Goal: Information Seeking & Learning: Learn about a topic

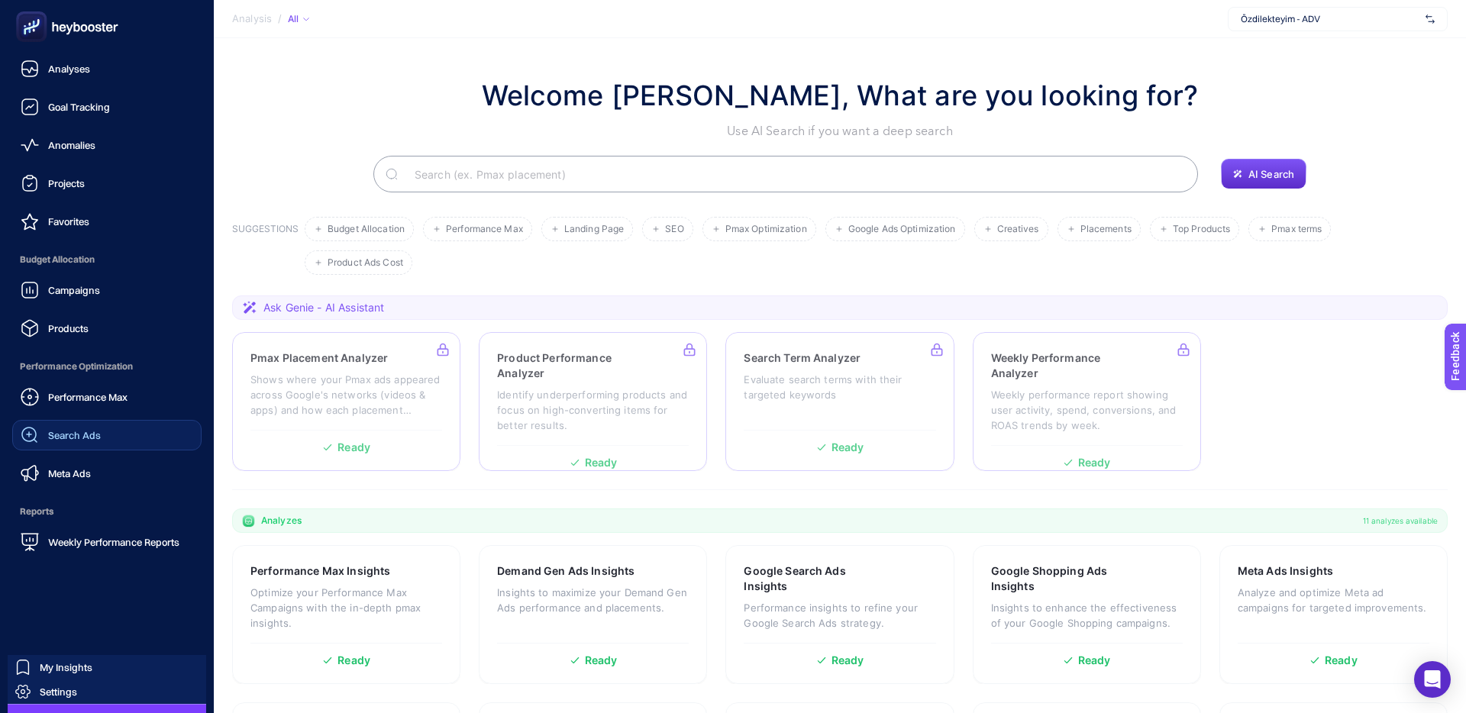
click at [77, 436] on span "Search Ads" at bounding box center [74, 435] width 53 height 12
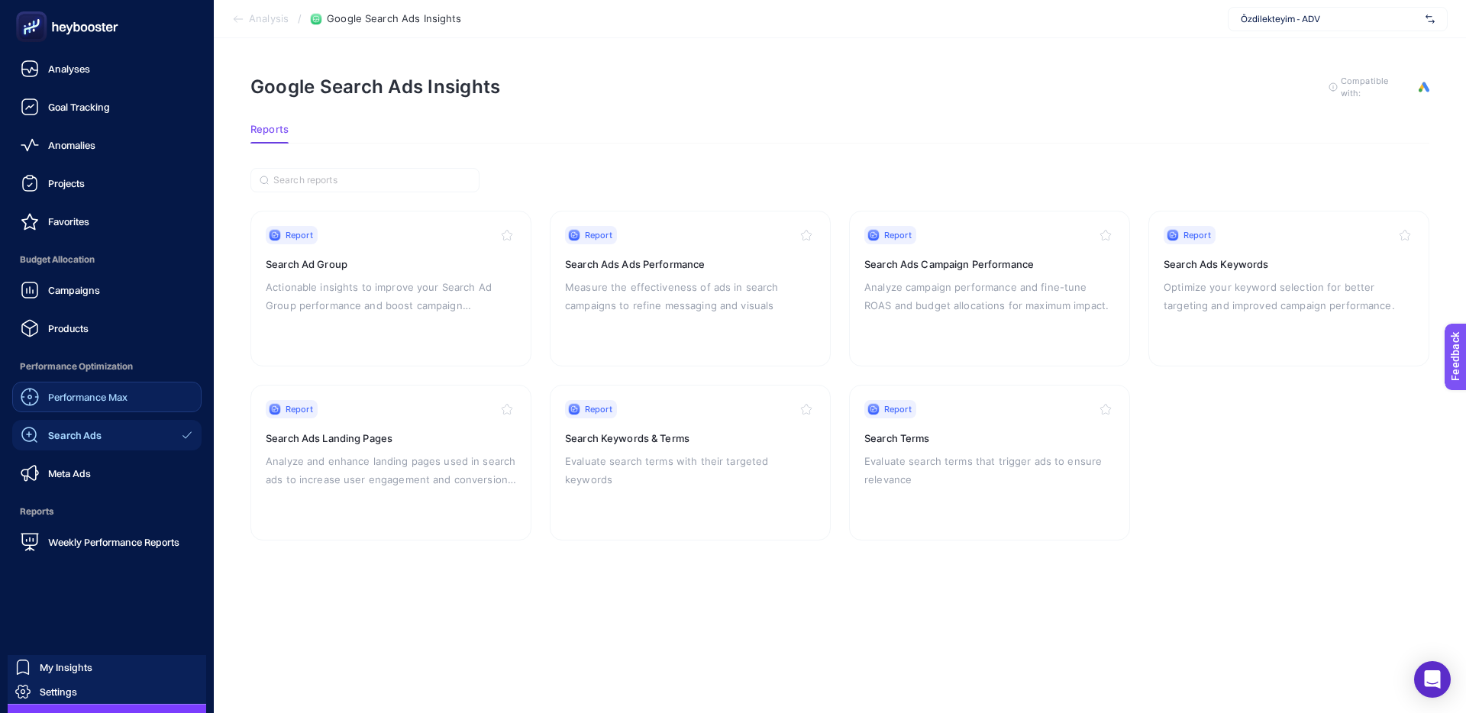
click at [73, 389] on div "Performance Max" at bounding box center [74, 397] width 107 height 18
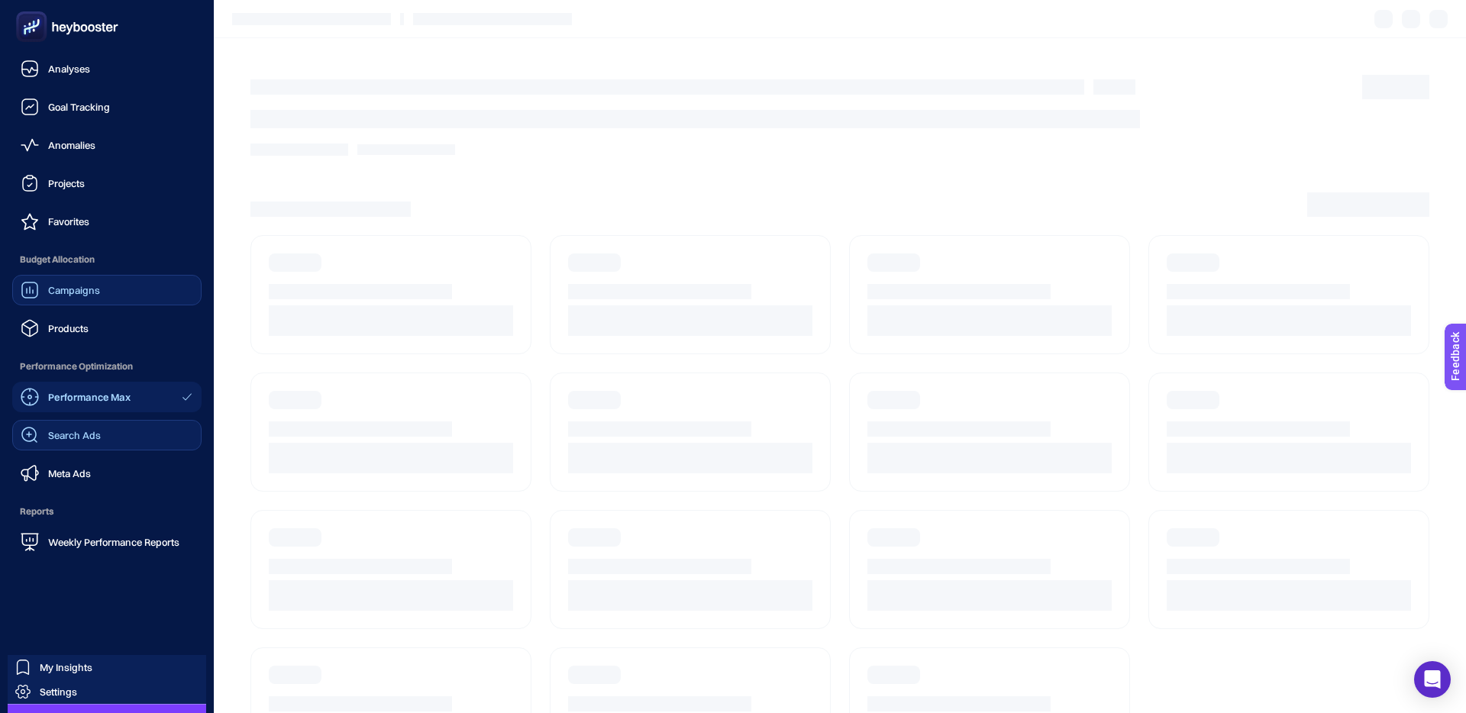
click at [76, 284] on span "Campaigns" at bounding box center [74, 290] width 52 height 12
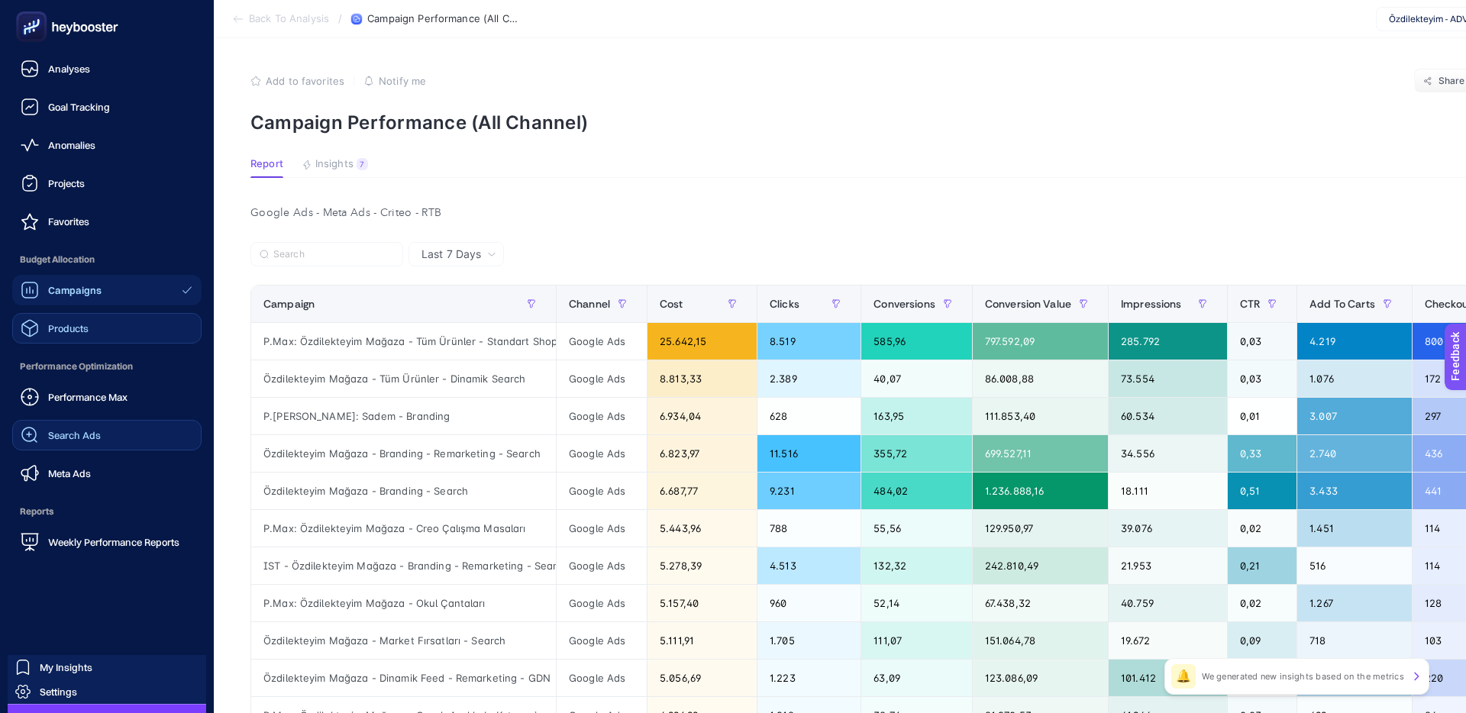
click at [74, 328] on span "Products" at bounding box center [68, 328] width 40 height 12
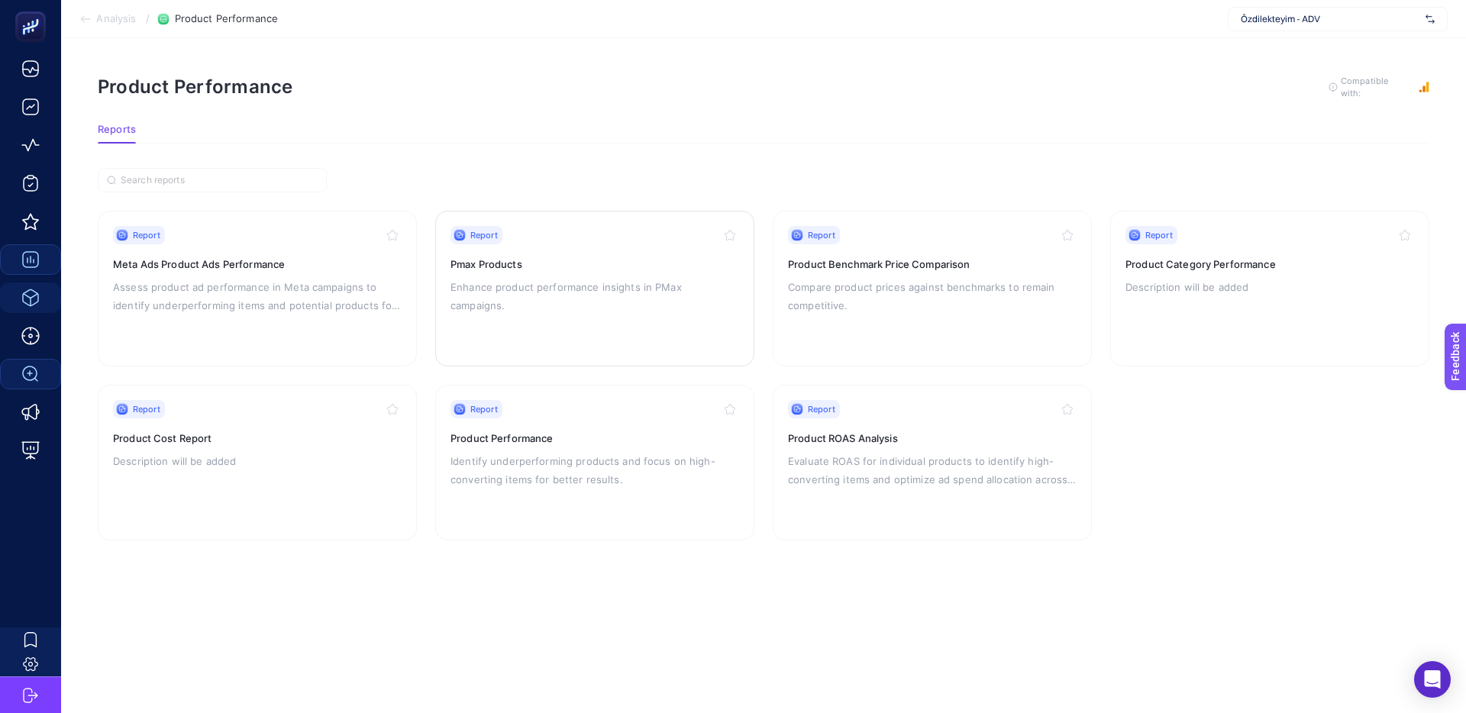
click at [513, 260] on h3 "Pmax Products" at bounding box center [594, 264] width 289 height 15
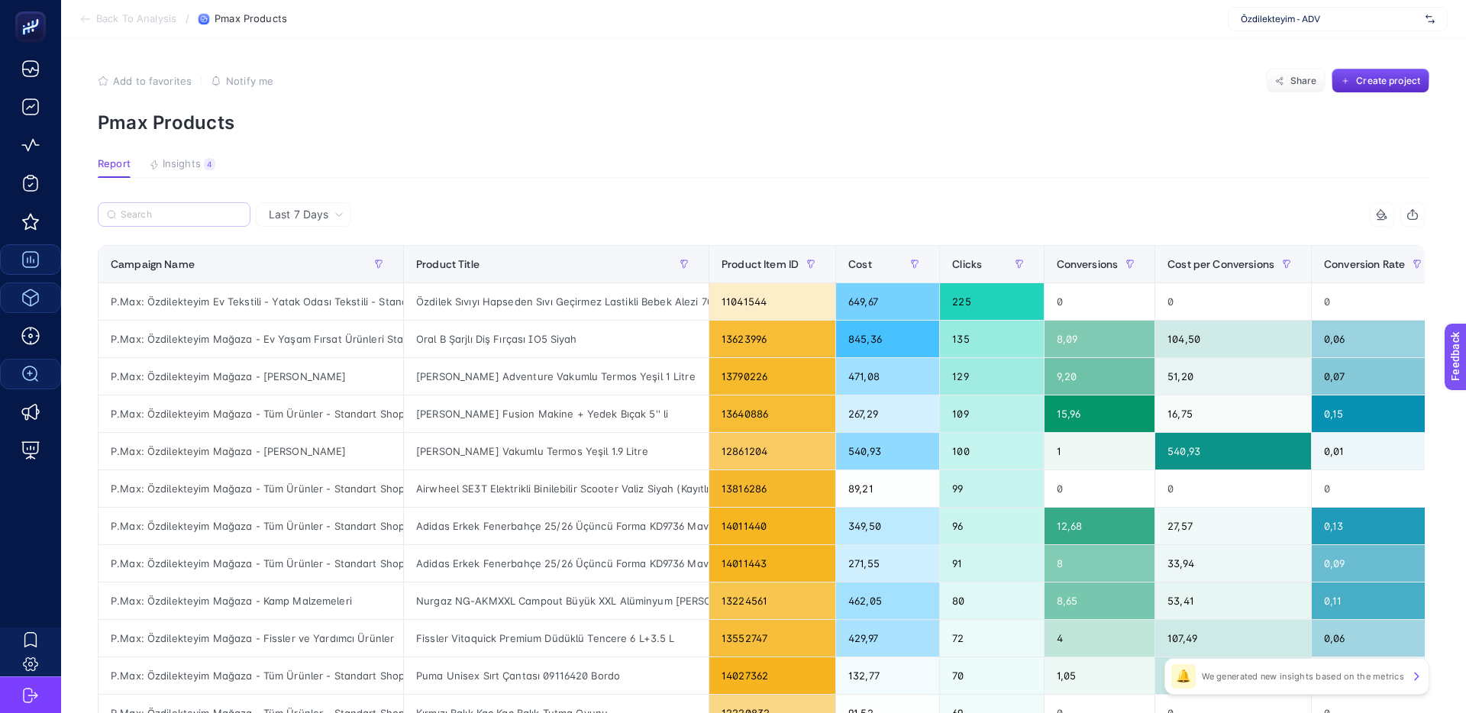
click at [165, 224] on label at bounding box center [174, 214] width 153 height 24
click at [165, 221] on input "Search" at bounding box center [181, 214] width 121 height 11
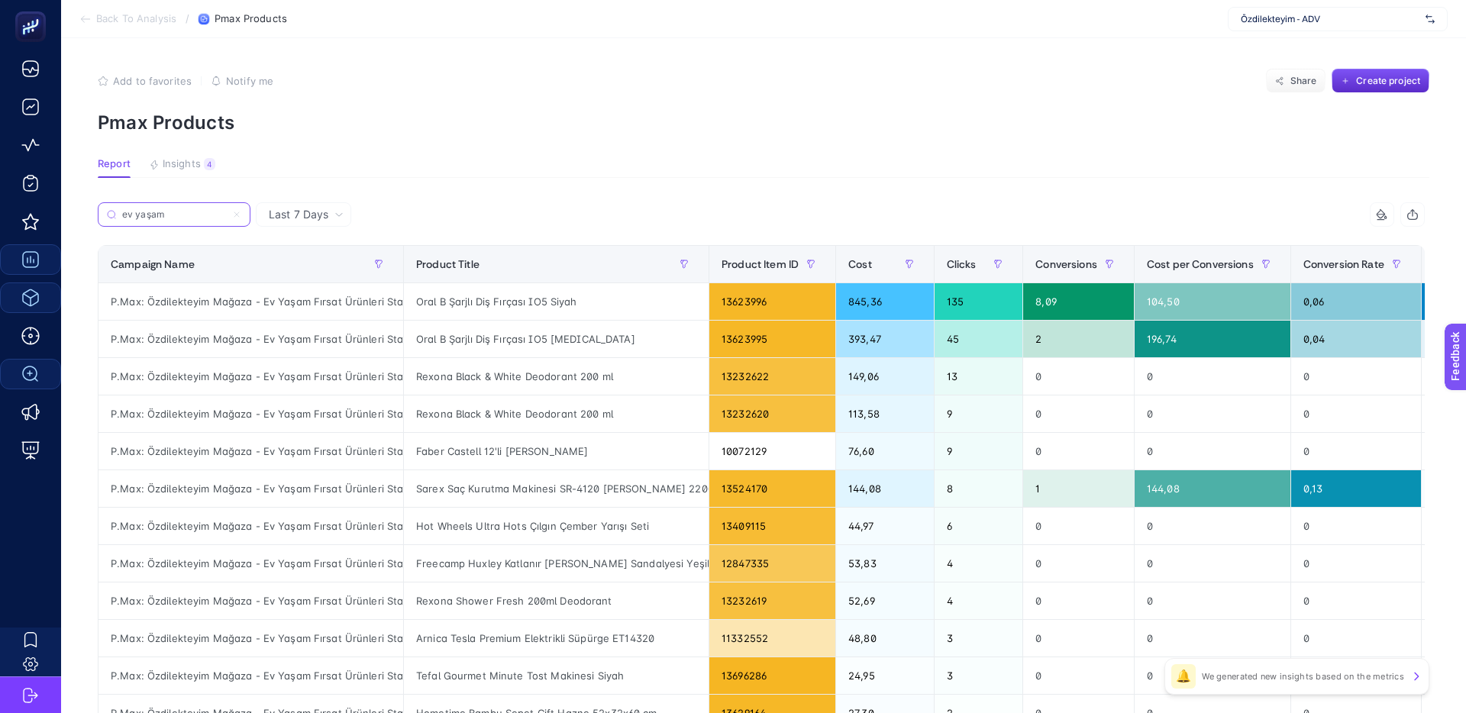
type input "ev yaşam"
click at [333, 217] on div "Last 7 Days" at bounding box center [306, 214] width 87 height 11
drag, startPoint x: 624, startPoint y: 97, endPoint x: 532, endPoint y: 171, distance: 117.8
click at [624, 97] on section "Add to favorites false Notify me Share Create project Pmax Products" at bounding box center [764, 101] width 1332 height 65
click at [532, 171] on section "Report Insights 4 We generated new insights based on the metrics" at bounding box center [764, 168] width 1332 height 20
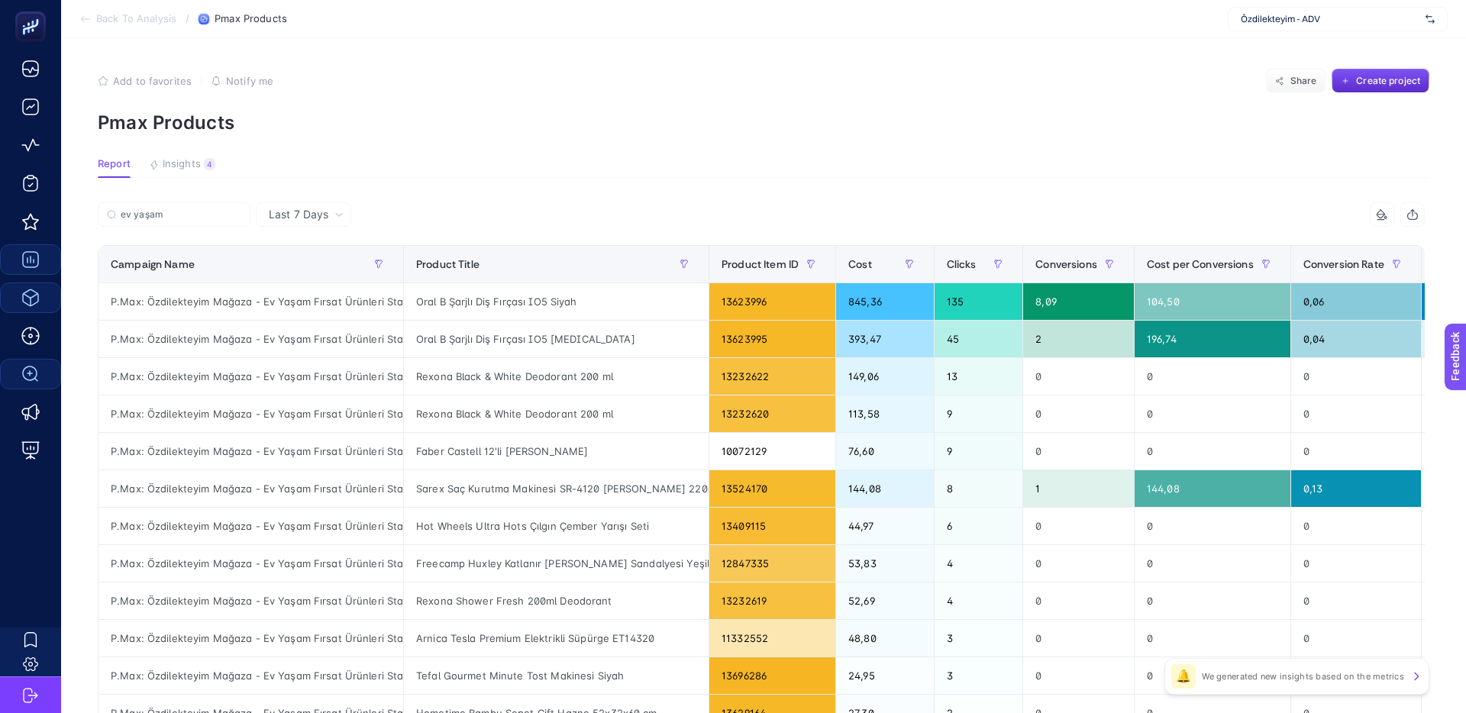
click at [84, 288] on article "Add to favorites false Notify me Share Create project Pmax Products Report Insi…" at bounding box center [763, 597] width 1405 height 1119
click at [82, 313] on article "Add to favorites false Notify me Share Create project Pmax Products Report Insi…" at bounding box center [763, 597] width 1405 height 1119
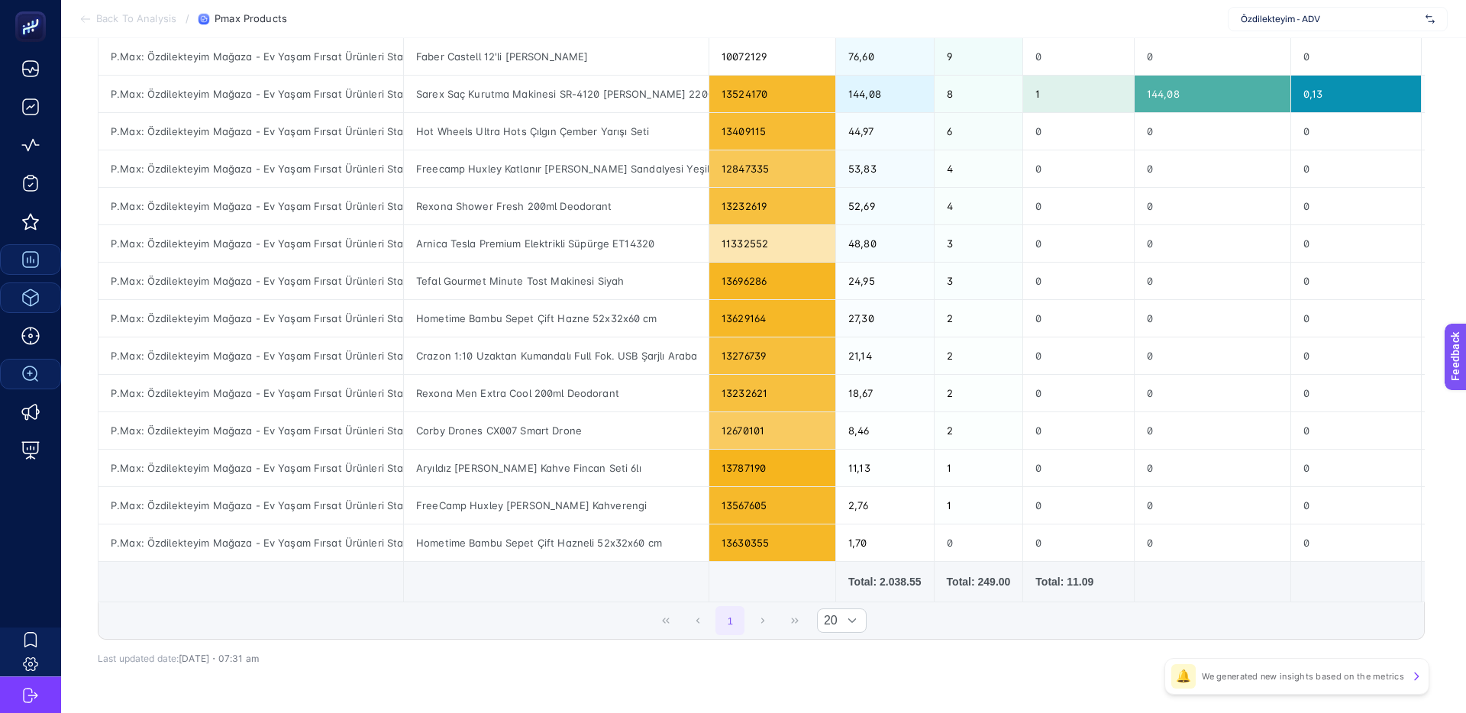
scroll to position [444, 0]
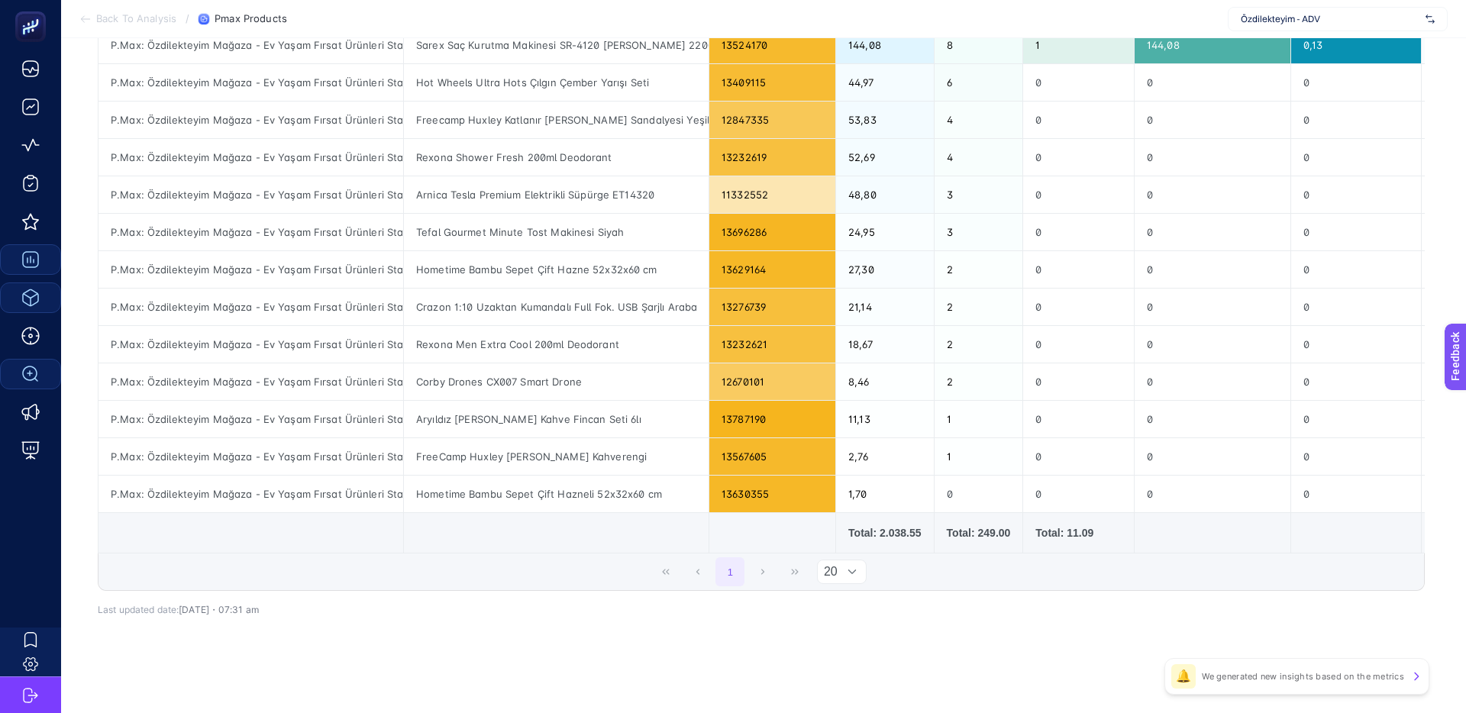
click at [851, 569] on icon at bounding box center [851, 571] width 9 height 9
click at [838, 640] on li "50" at bounding box center [841, 636] width 51 height 31
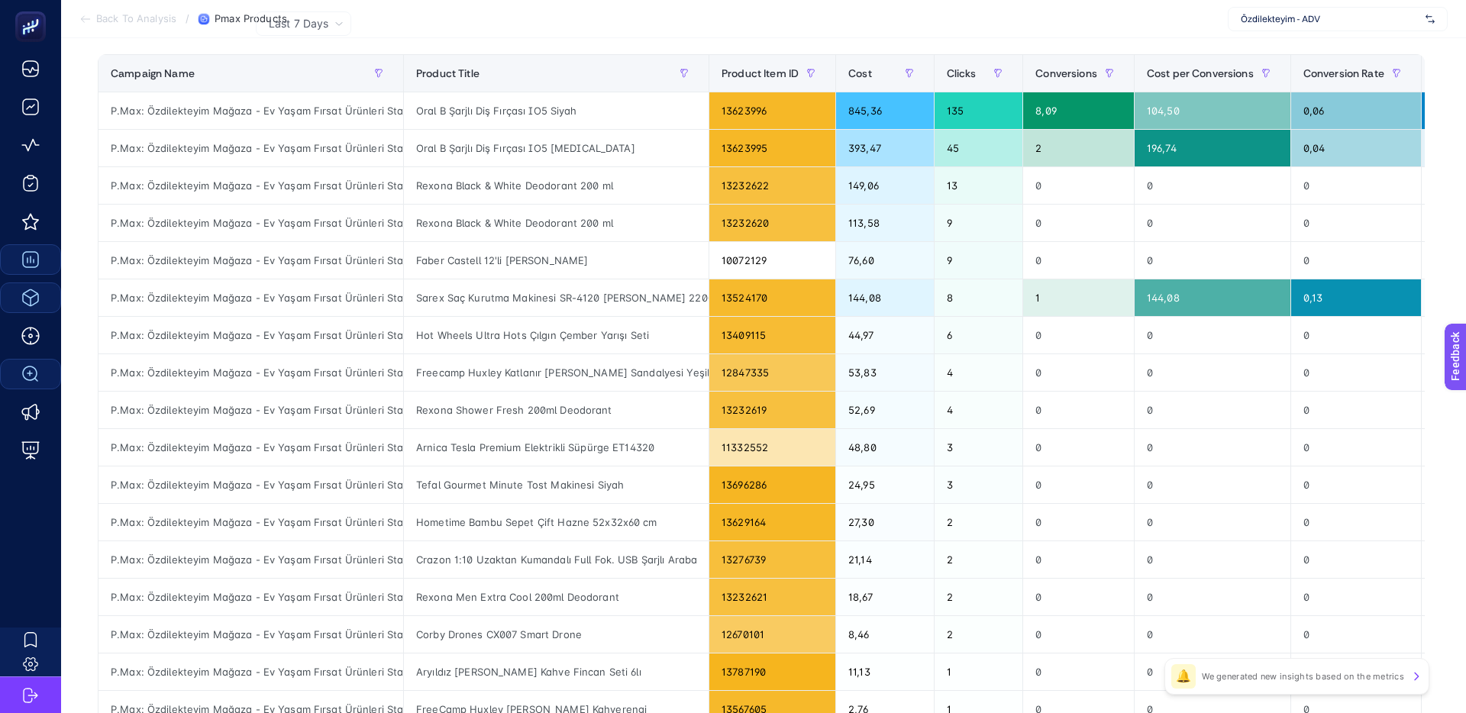
scroll to position [179, 0]
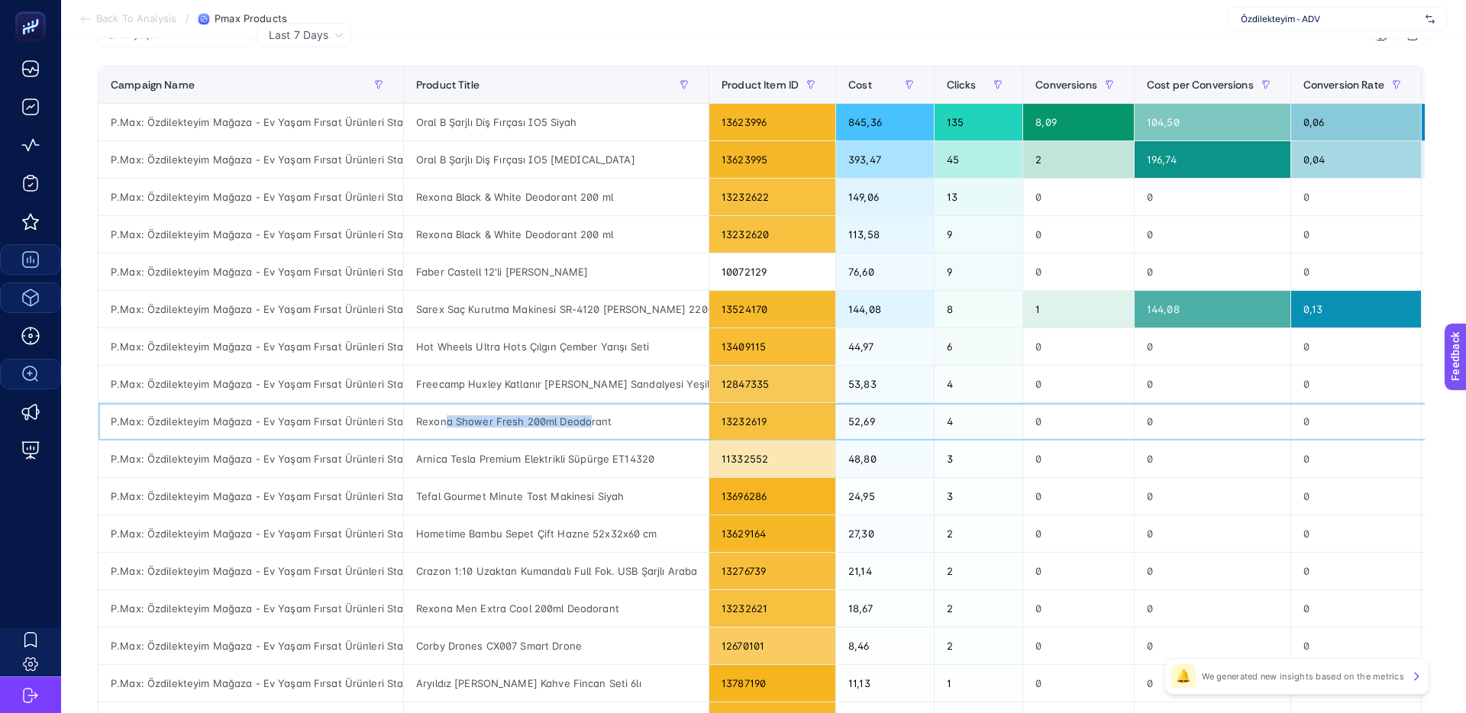
drag, startPoint x: 460, startPoint y: 419, endPoint x: 597, endPoint y: 420, distance: 136.7
click at [596, 420] on div "Rexona Shower Fresh 200ml Deodorant" at bounding box center [556, 421] width 305 height 37
drag, startPoint x: 597, startPoint y: 420, endPoint x: 612, endPoint y: 421, distance: 15.3
click at [598, 420] on div "Rexona Shower Fresh 200ml Deodorant" at bounding box center [556, 421] width 305 height 37
drag, startPoint x: 494, startPoint y: 421, endPoint x: 465, endPoint y: 420, distance: 29.0
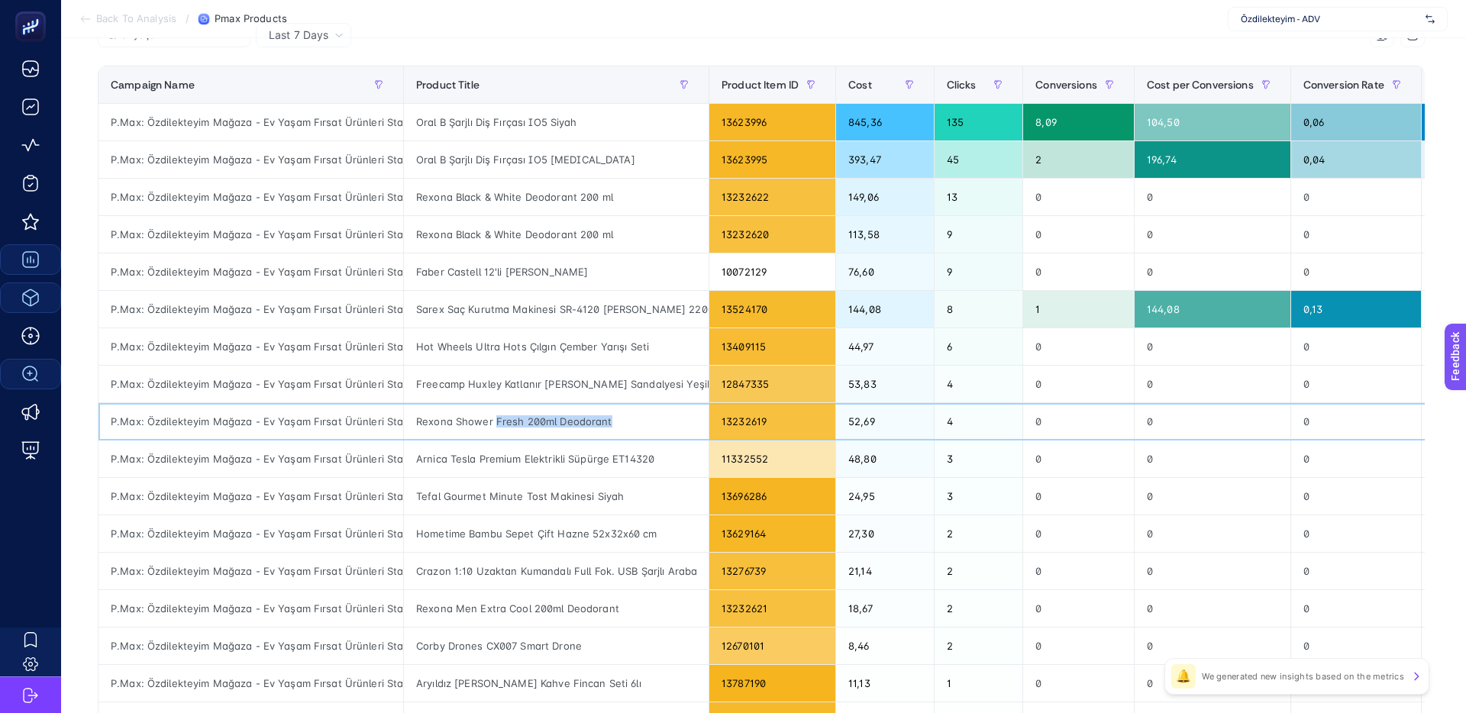
click at [466, 420] on div "Rexona Shower Fresh 200ml Deodorant" at bounding box center [556, 421] width 305 height 37
click at [465, 420] on div "Rexona Shower Fresh 200ml Deodorant" at bounding box center [556, 421] width 305 height 37
drag, startPoint x: 472, startPoint y: 389, endPoint x: 660, endPoint y: 387, distance: 187.8
click at [660, 387] on div "Freecamp Huxley Katlanır [PERSON_NAME] Sandalyesi Yeşil" at bounding box center [556, 384] width 305 height 37
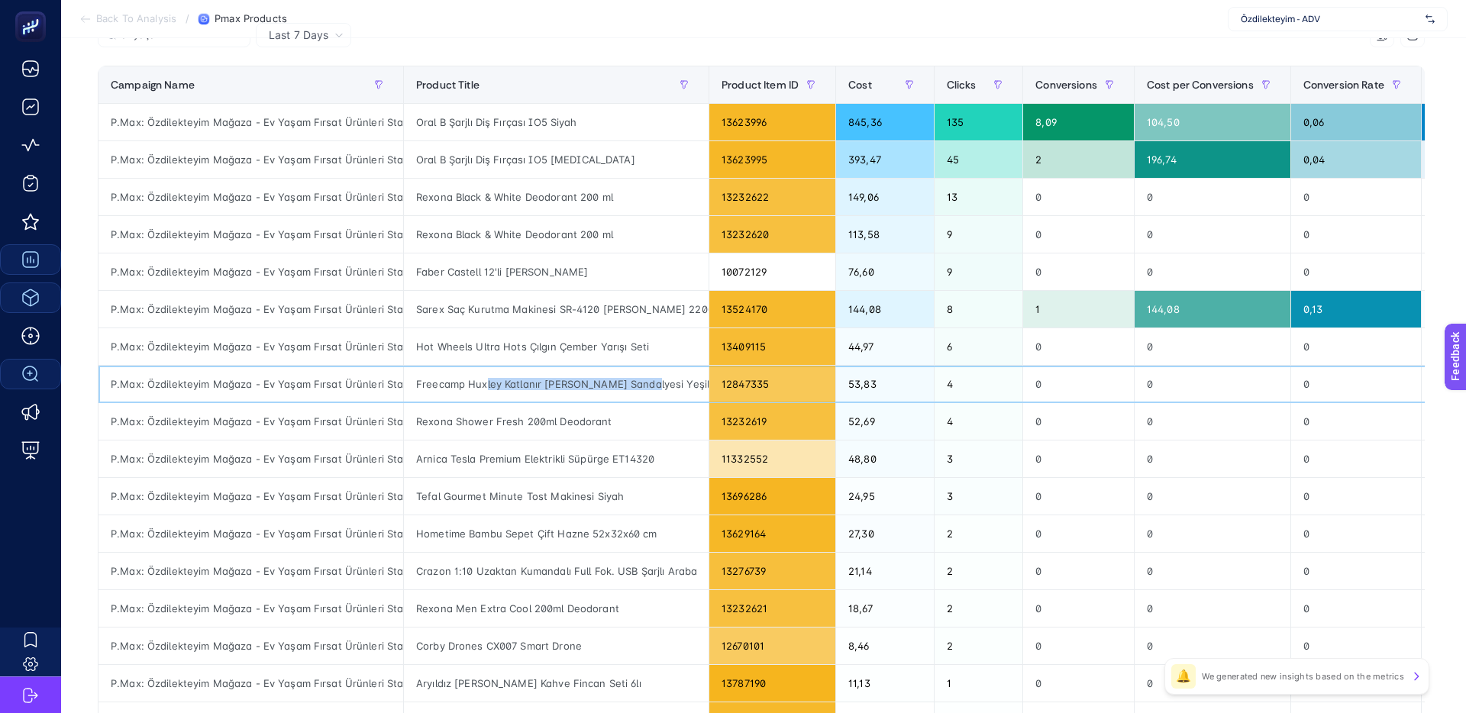
click at [486, 383] on div "Freecamp Huxley Katlanır [PERSON_NAME] Sandalyesi Yeşil" at bounding box center [556, 384] width 305 height 37
drag, startPoint x: 621, startPoint y: 384, endPoint x: 493, endPoint y: 382, distance: 128.3
click at [495, 382] on div "Freecamp Huxley Katlanır [PERSON_NAME] Sandalyesi Yeşil" at bounding box center [556, 384] width 305 height 37
click at [493, 382] on div "Freecamp Huxley Katlanır [PERSON_NAME] Sandalyesi Yeşil" at bounding box center [556, 384] width 305 height 37
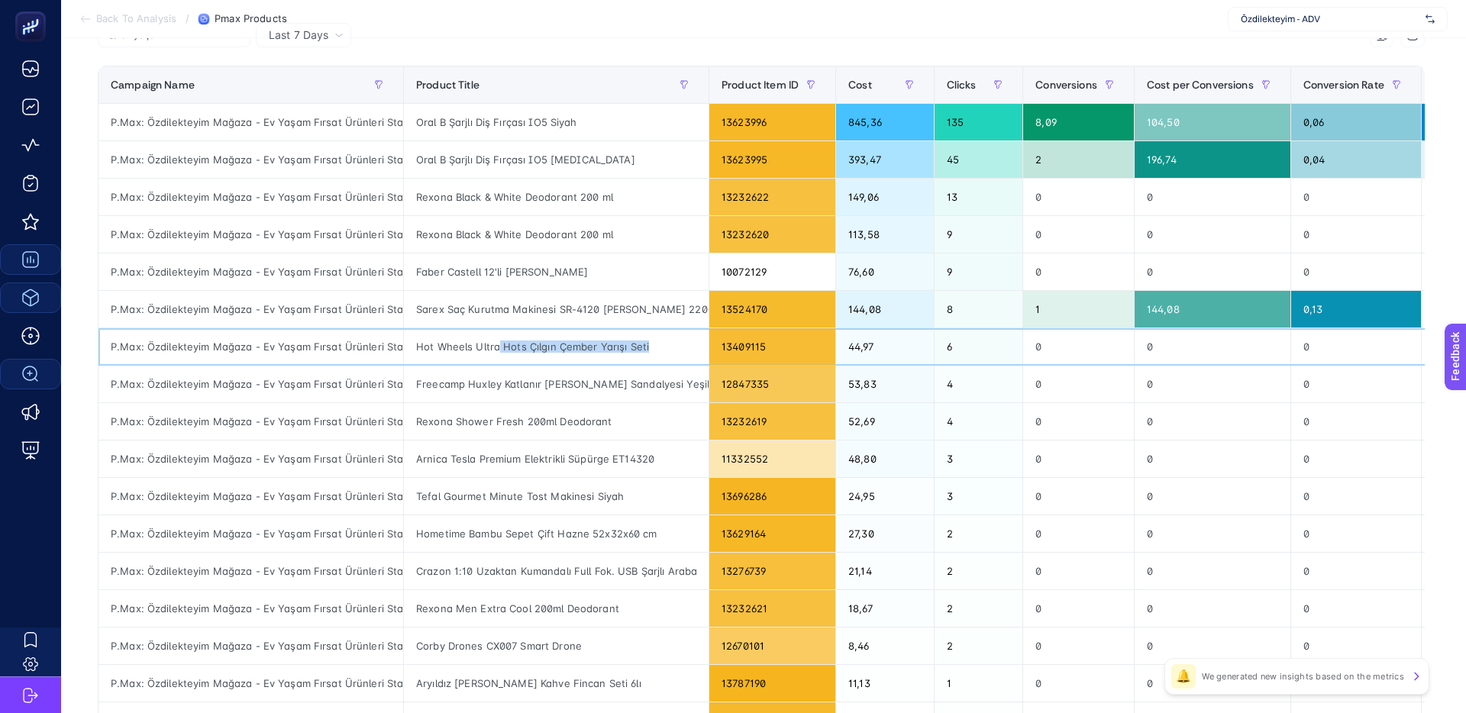
drag, startPoint x: 509, startPoint y: 348, endPoint x: 499, endPoint y: 348, distance: 10.7
click at [499, 348] on div "Hot Wheels Ultra Hots Çılgın Çember Yarışı Seti" at bounding box center [556, 346] width 305 height 37
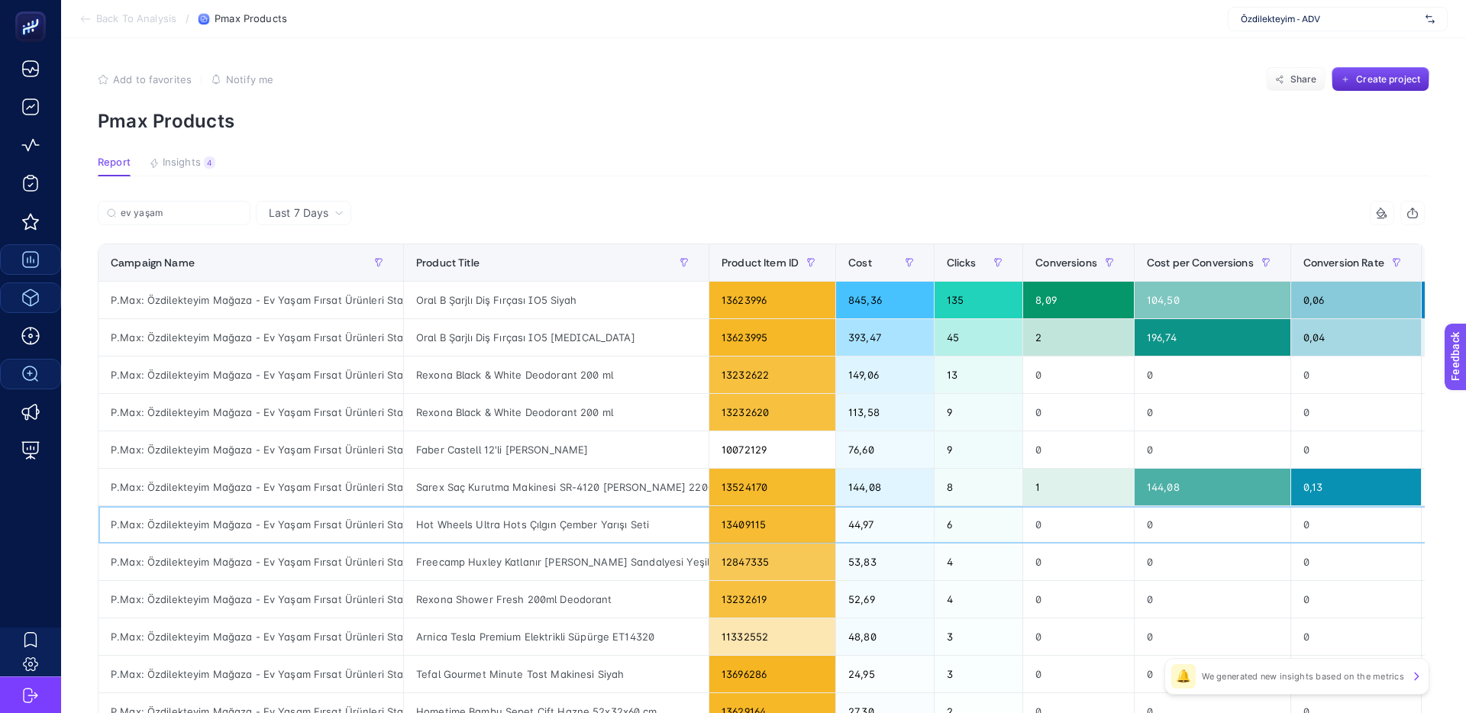
scroll to position [0, 0]
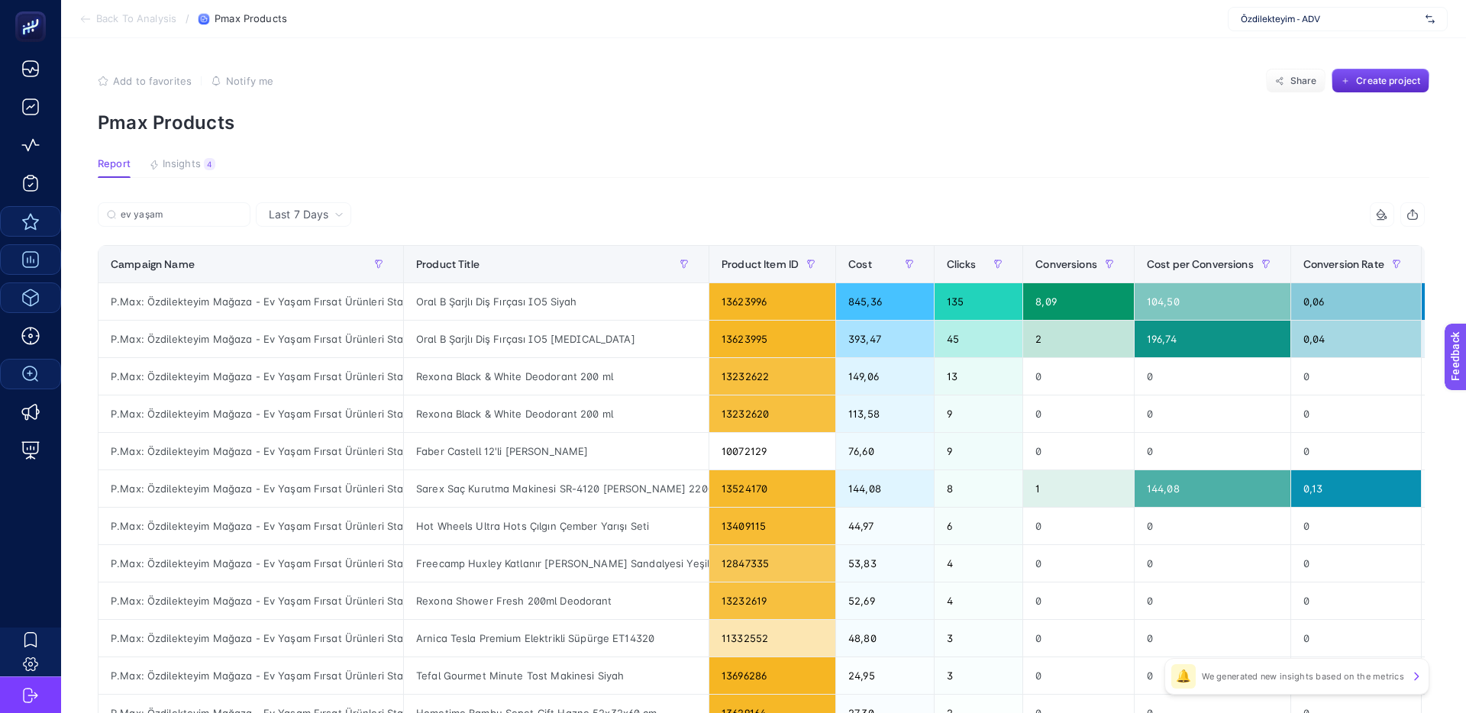
drag, startPoint x: 320, startPoint y: 211, endPoint x: 50, endPoint y: 213, distance: 270.3
click at [320, 211] on span "Last 7 Days" at bounding box center [299, 214] width 60 height 15
